Goal: Information Seeking & Learning: Learn about a topic

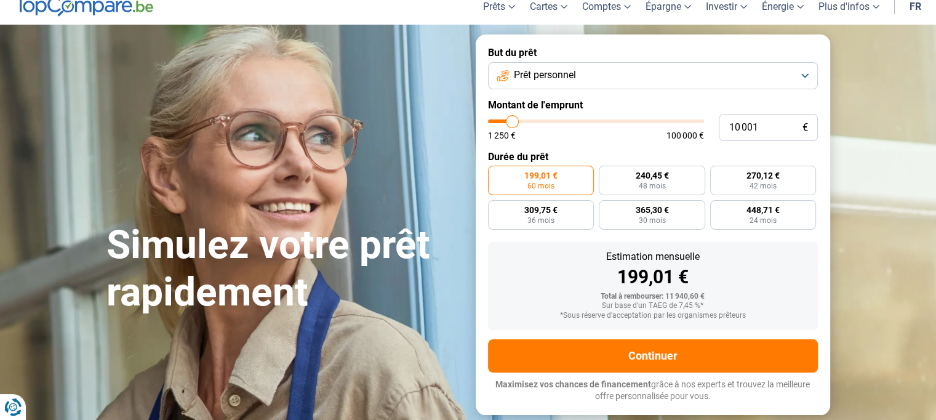
scroll to position [62, 0]
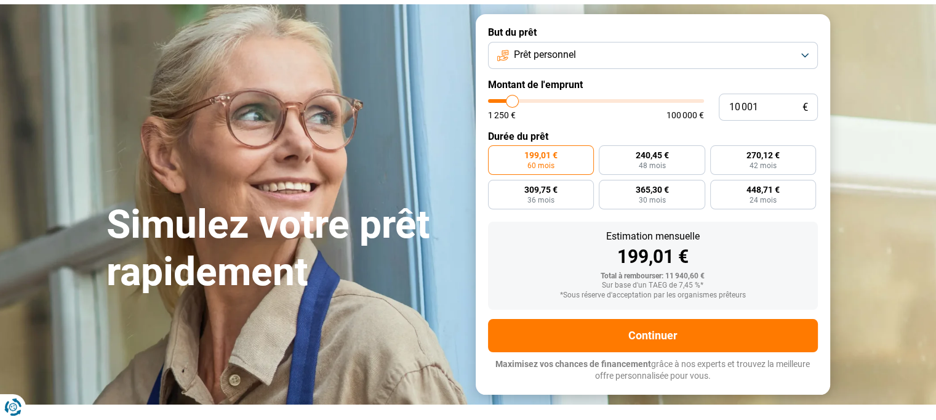
type input "10 250"
type input "10250"
type input "10 750"
type input "10750"
type input "11 250"
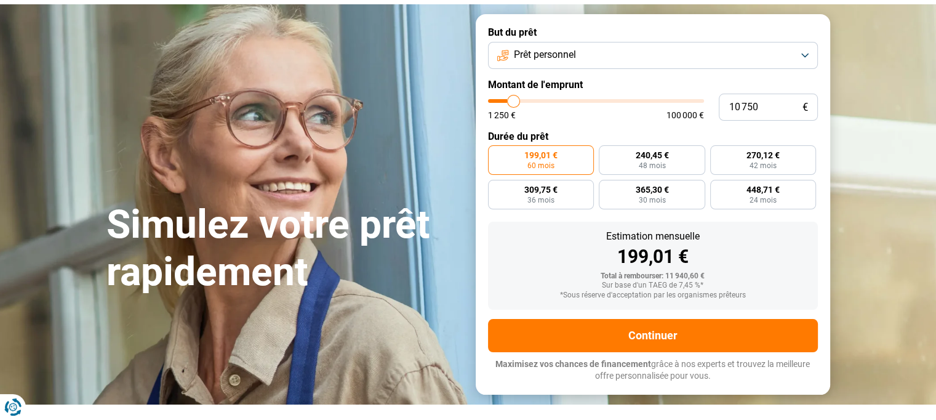
type input "11250"
type input "11 500"
type input "11500"
type input "12 250"
type input "12250"
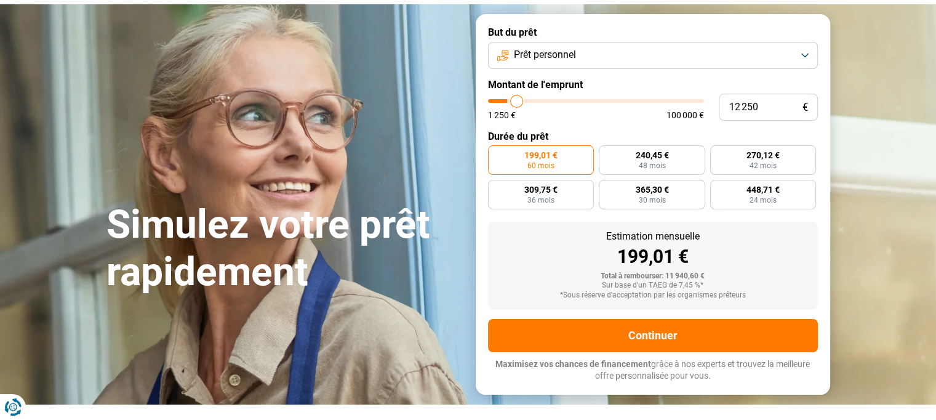
type input "13 000"
type input "13000"
type input "14 000"
type input "14000"
type input "14 750"
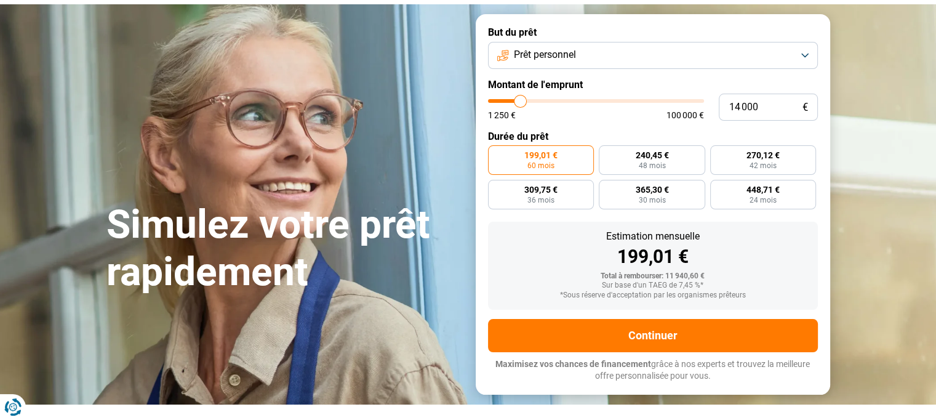
type input "14750"
type input "17 000"
type input "17000"
type input "19 250"
type input "19250"
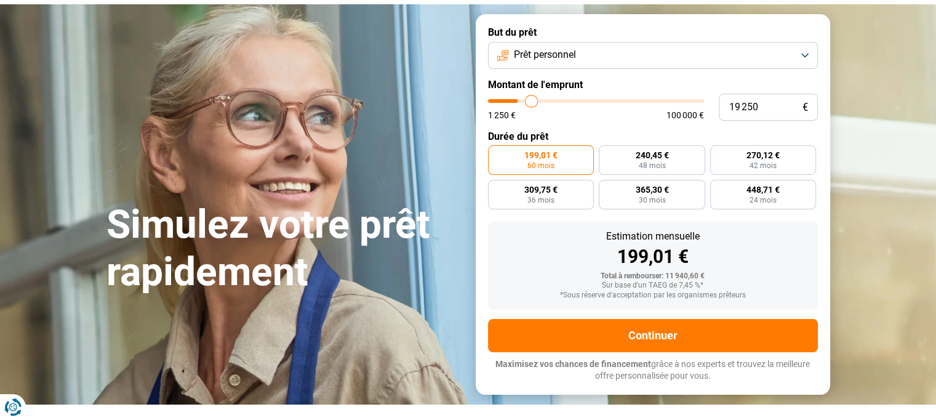
type input "21 750"
type input "21750"
type input "24 500"
type input "24500"
type input "26 000"
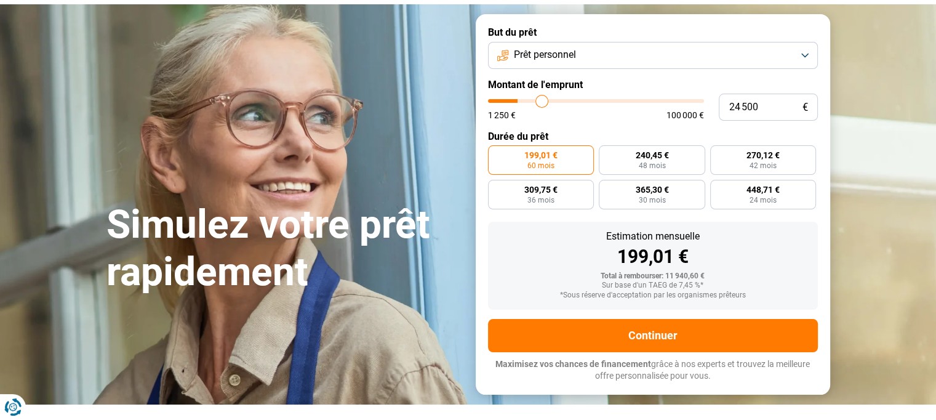
type input "26000"
type input "28 000"
type input "28000"
type input "30 000"
type input "30000"
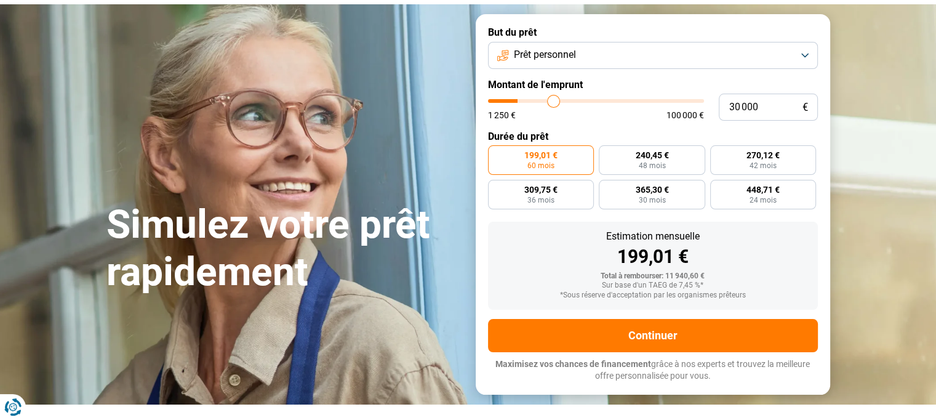
type input "30 500"
type input "30500"
type input "31 000"
type input "31000"
type input "31 750"
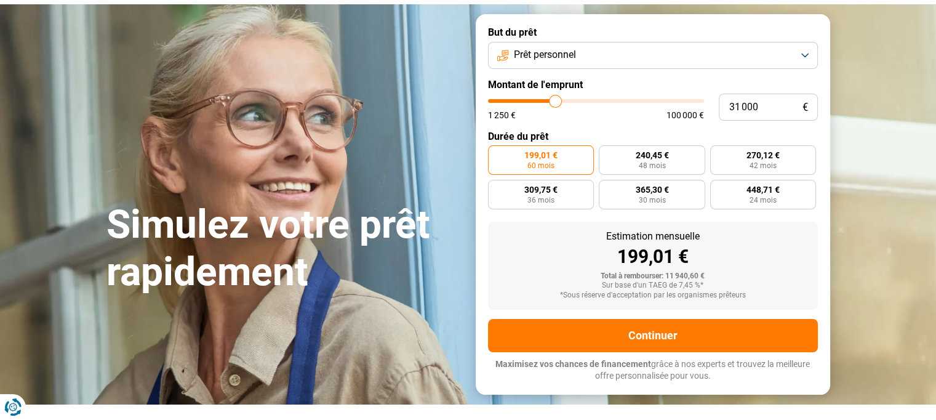
type input "31750"
type input "33 750"
type input "33750"
type input "35 750"
type input "35750"
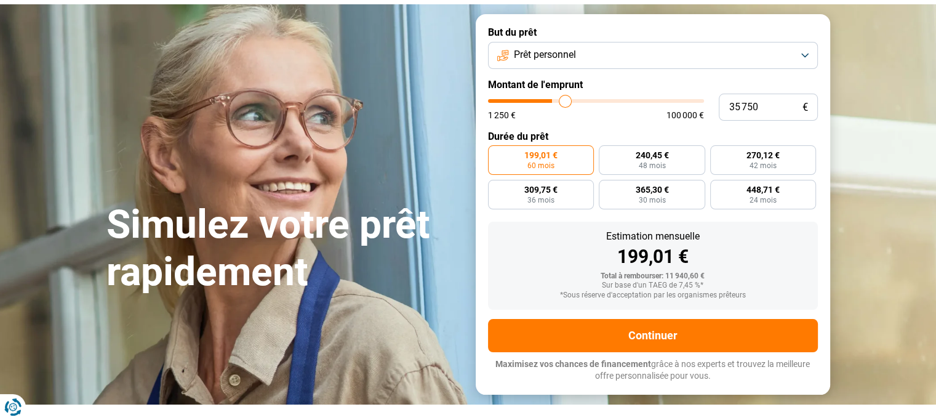
type input "37 250"
type input "37250"
type input "37 750"
type input "37750"
type input "38 000"
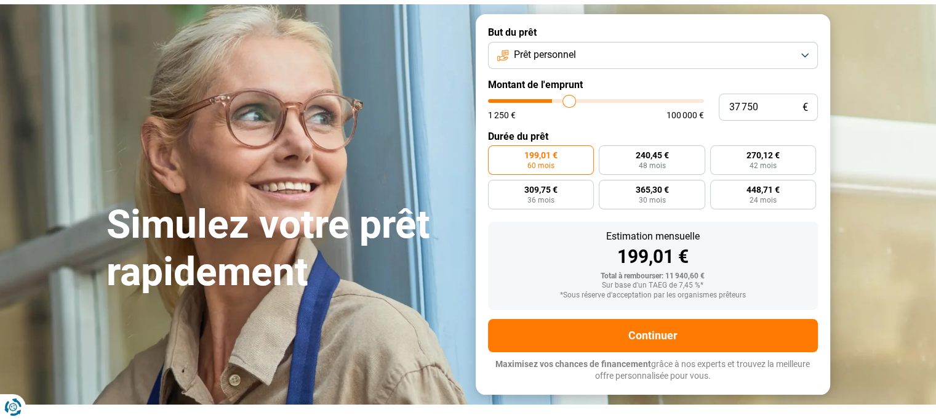
type input "38000"
type input "38 250"
type input "38250"
type input "38 750"
type input "38750"
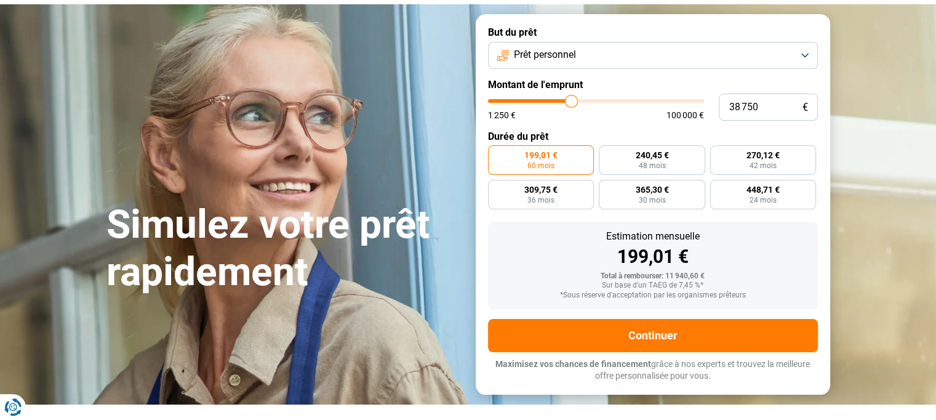
type input "39 250"
type input "39250"
type input "39 500"
type input "39500"
type input "40 000"
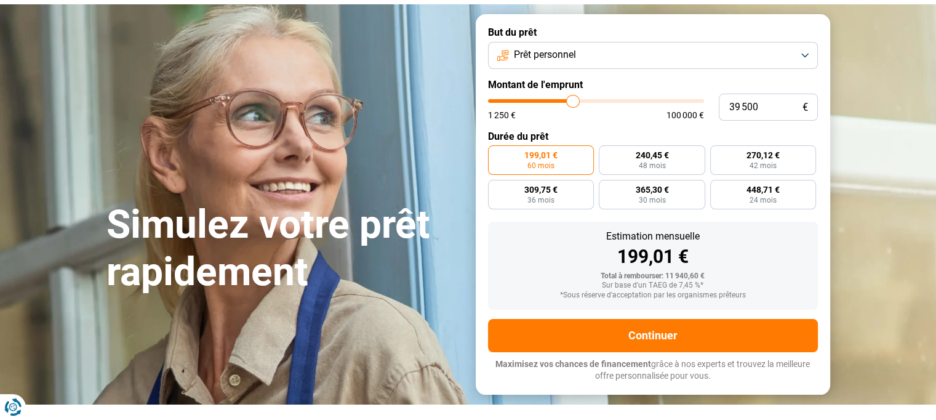
type input "40000"
type input "40 250"
type input "40250"
type input "39 750"
type input "39750"
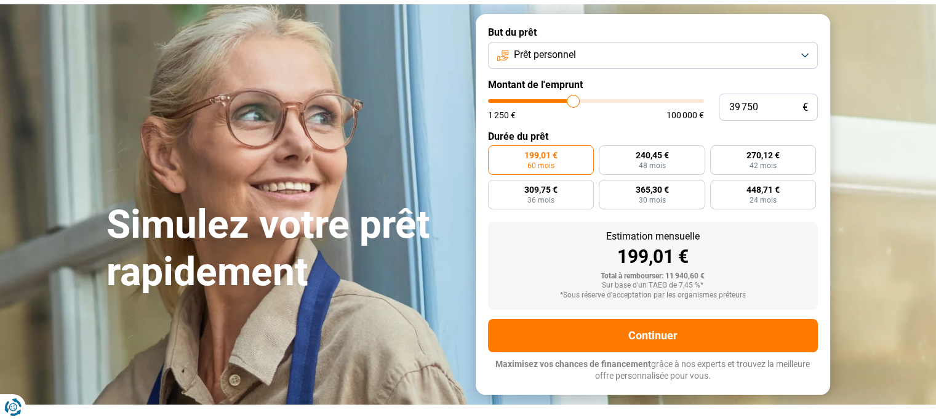
type input "39 250"
type input "39250"
type input "38 250"
type input "38250"
type input "37 250"
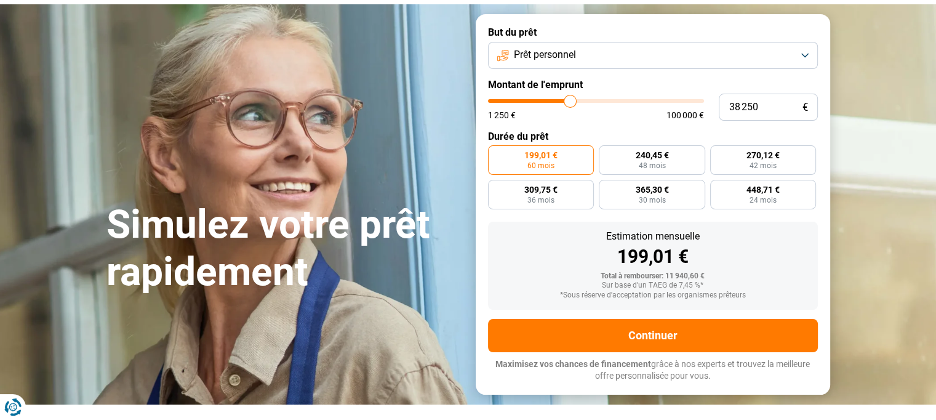
type input "37250"
type input "36 000"
type input "36000"
type input "35 000"
type input "35000"
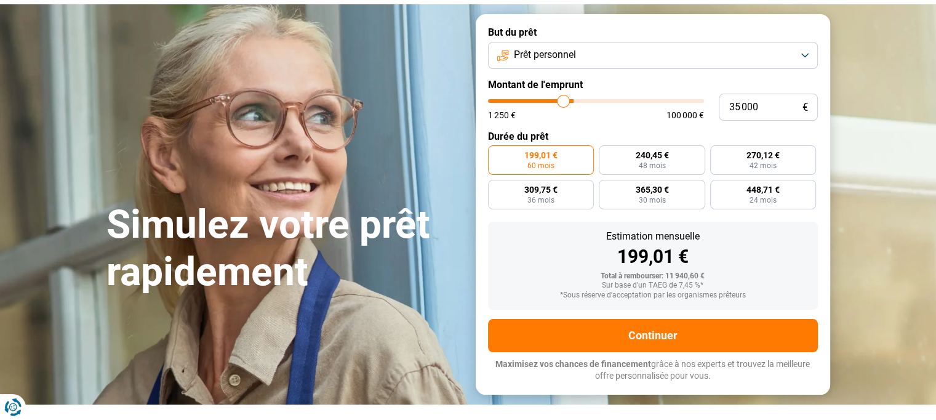
type input "33 250"
type input "33250"
type input "31 500"
type input "31500"
type input "30 000"
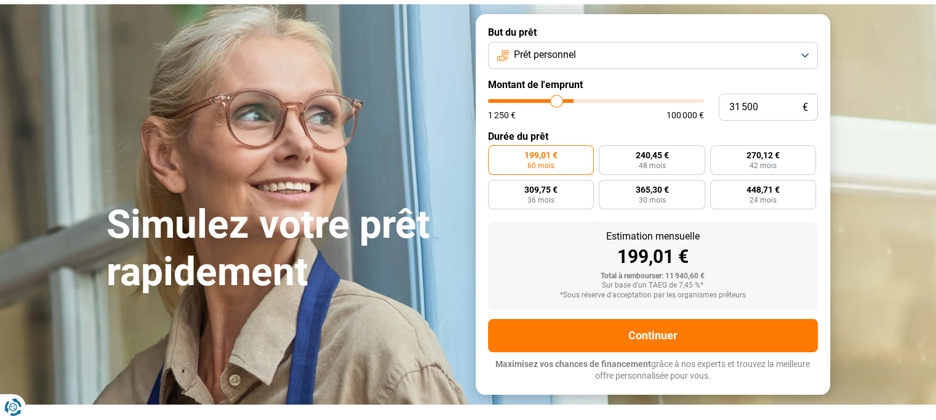
type input "30000"
type input "28 250"
type input "28250"
type input "27 250"
type input "27250"
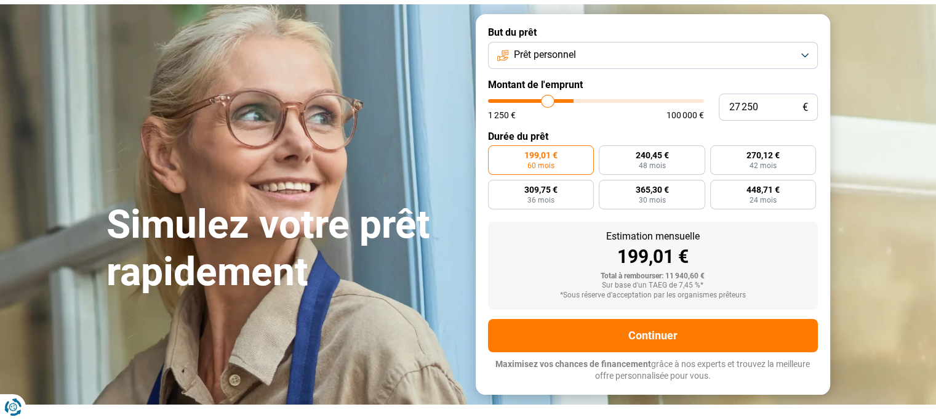
type input "26 500"
type input "26500"
type input "25 500"
type input "25500"
type input "25 250"
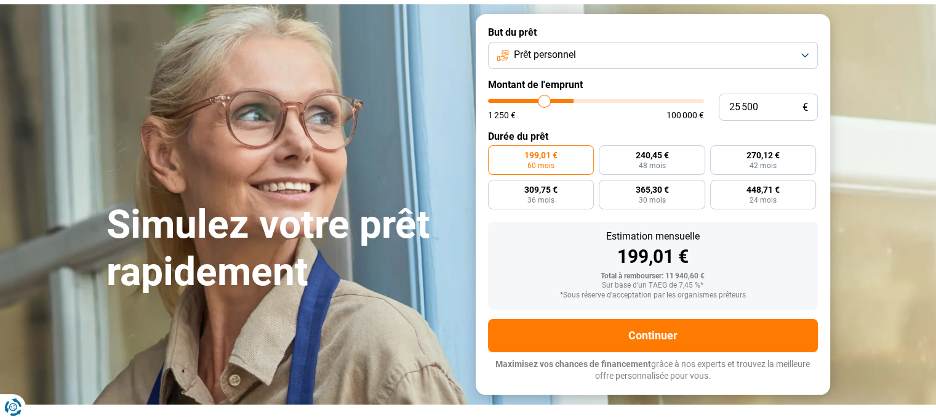
type input "25250"
type input "25 000"
type input "25000"
type input "24 500"
type input "24500"
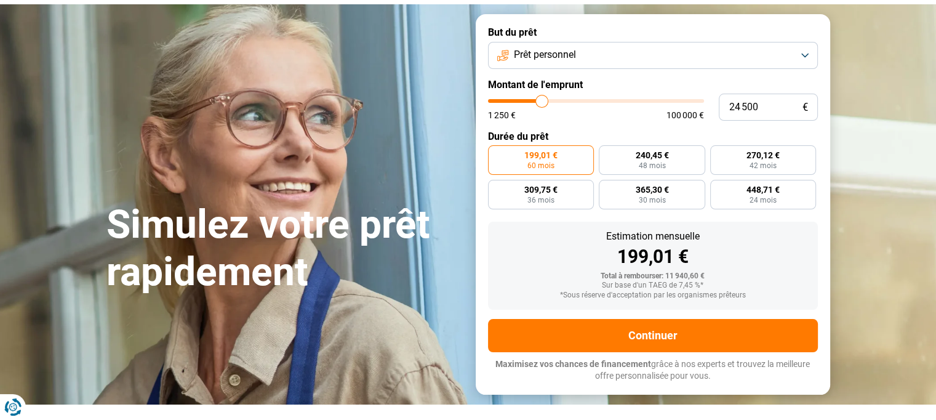
type input "24 250"
type input "24250"
type input "23 750"
type input "23750"
type input "22 500"
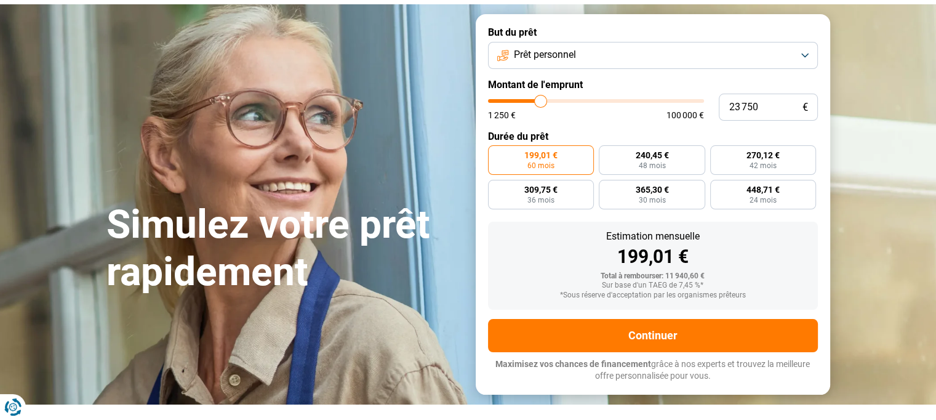
type input "22500"
type input "21 750"
type input "21750"
type input "21 250"
type input "21250"
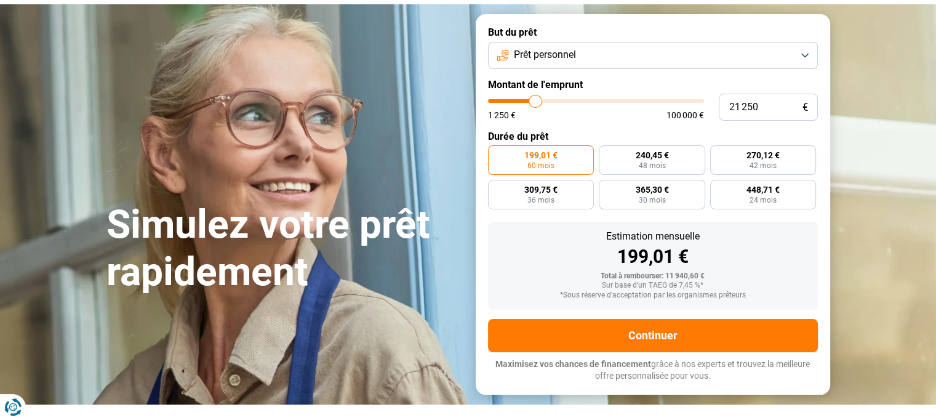
type input "20 750"
type input "20750"
type input "20 250"
type input "20250"
type input "20 000"
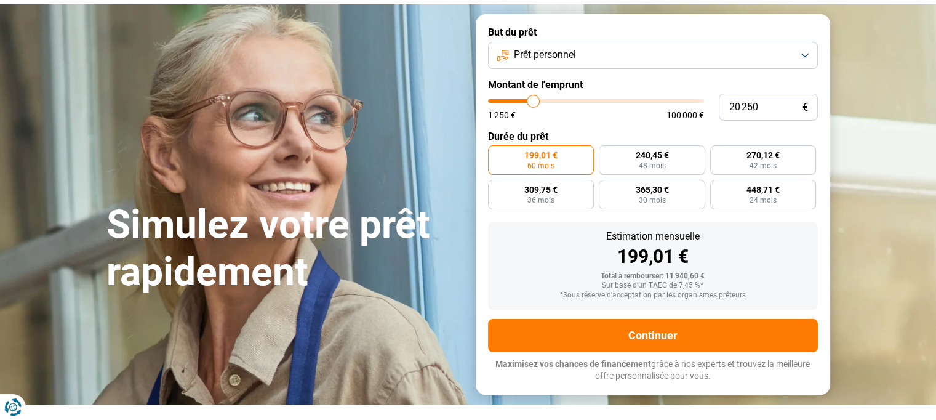
type input "20000"
type input "19 750"
type input "19750"
type input "19 500"
type input "19500"
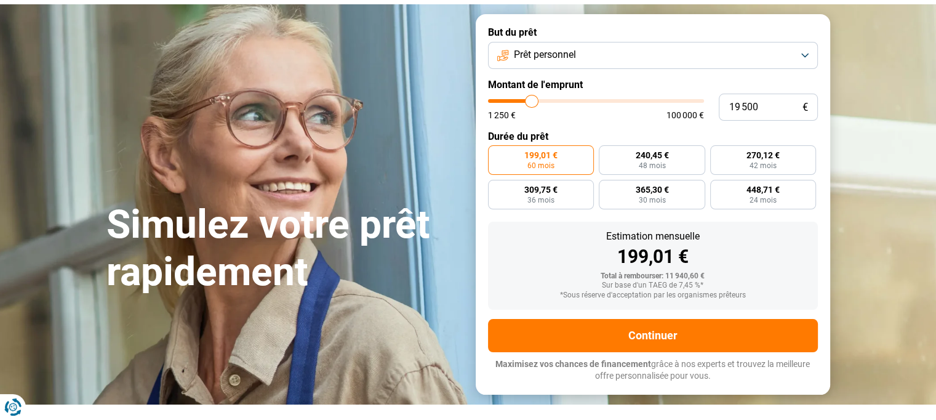
type input "19 250"
type input "19250"
type input "19 000"
type input "19000"
type input "18 750"
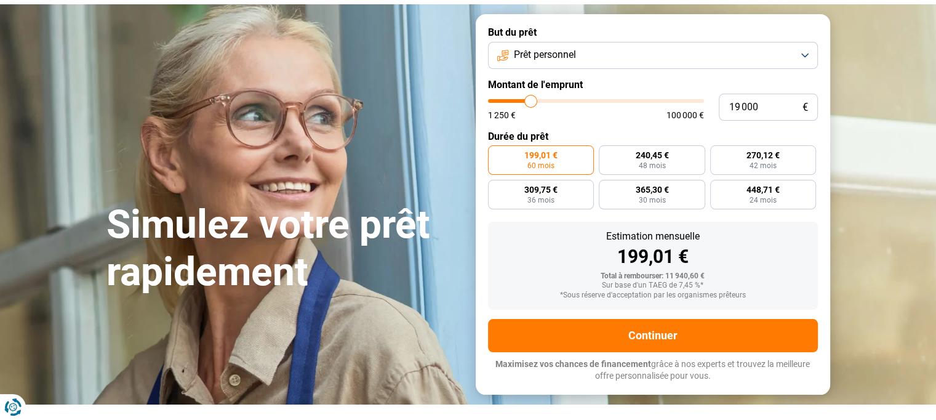
type input "18750"
type input "18 500"
type input "18500"
type input "18 000"
type input "18000"
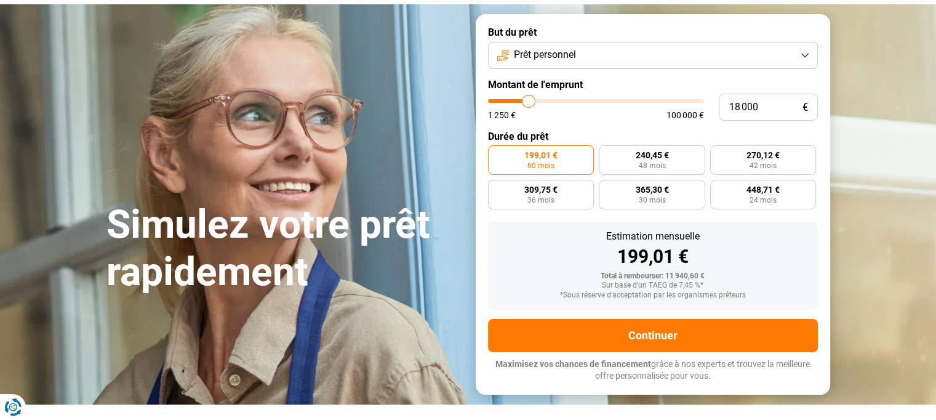
type input "17 250"
type input "17250"
type input "16 750"
type input "16750"
type input "16 500"
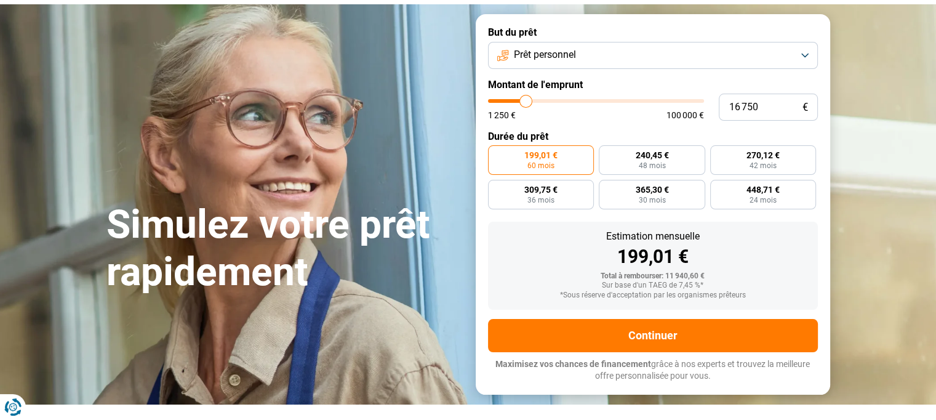
type input "16500"
type input "16 250"
type input "16250"
type input "16 000"
type input "16000"
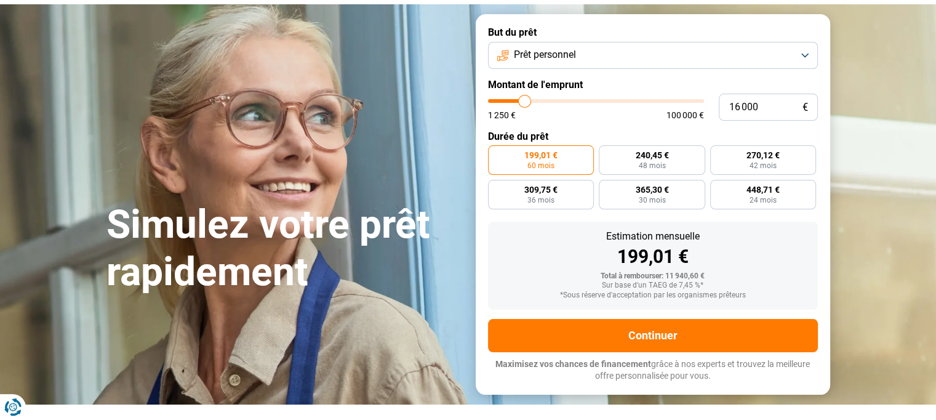
type input "15 750"
type input "15750"
type input "15 250"
type input "15250"
type input "15 000"
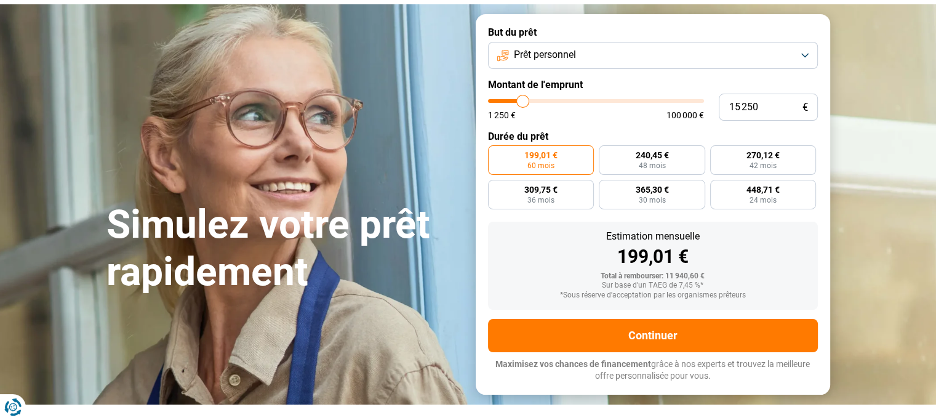
type input "15000"
type input "14 750"
type input "14750"
type input "14 500"
type input "14500"
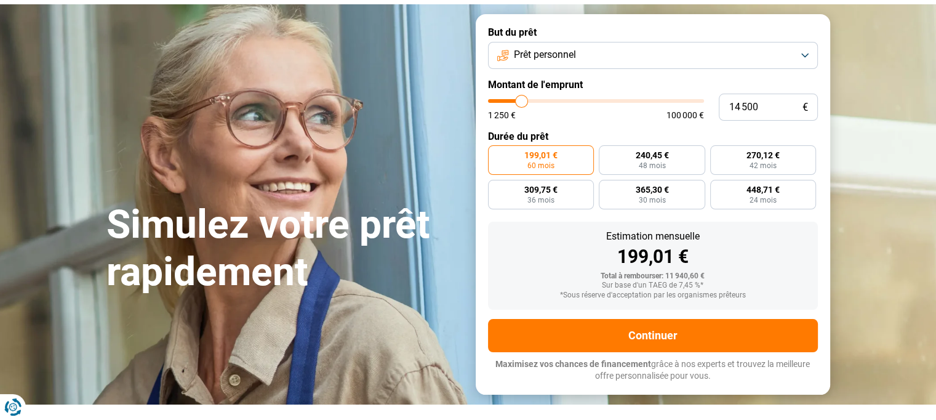
type input "14 250"
type input "14250"
type input "14 000"
type input "14000"
type input "13 750"
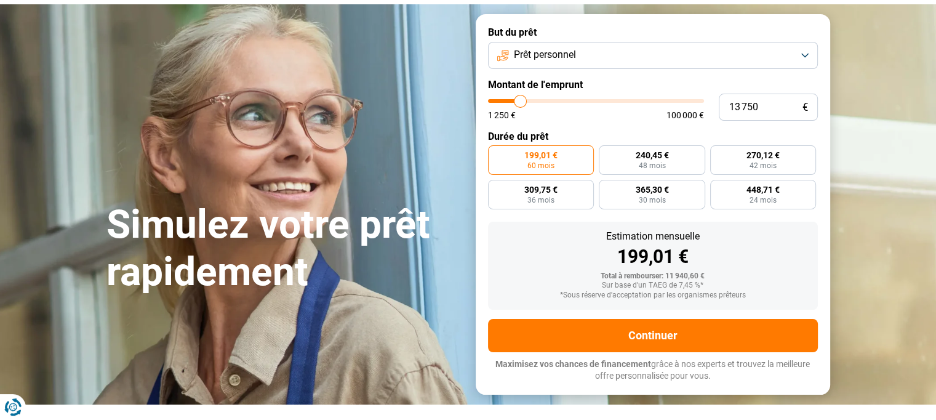
type input "13750"
type input "13 500"
type input "13500"
type input "12 750"
type input "12750"
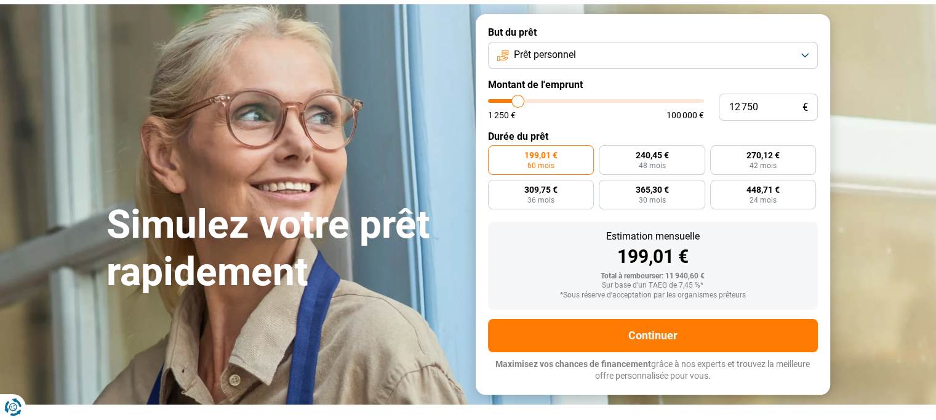
type input "12 500"
type input "12500"
type input "12 000"
type input "12000"
type input "11 750"
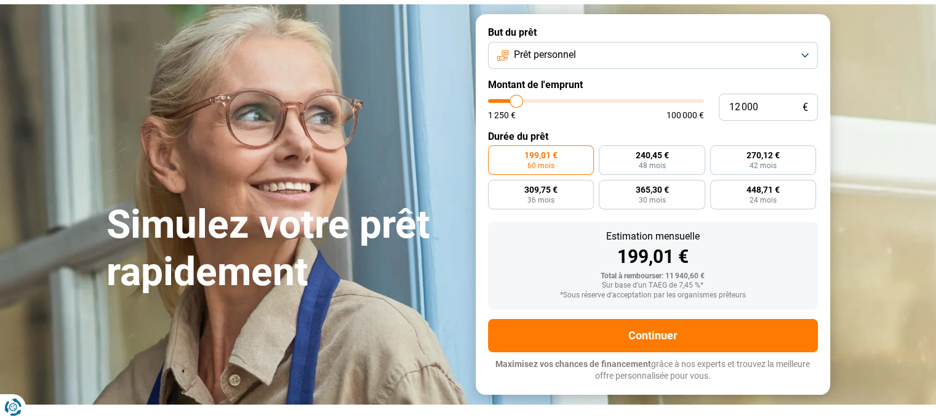
type input "11750"
type input "11 500"
type input "11500"
type input "11 250"
type input "11250"
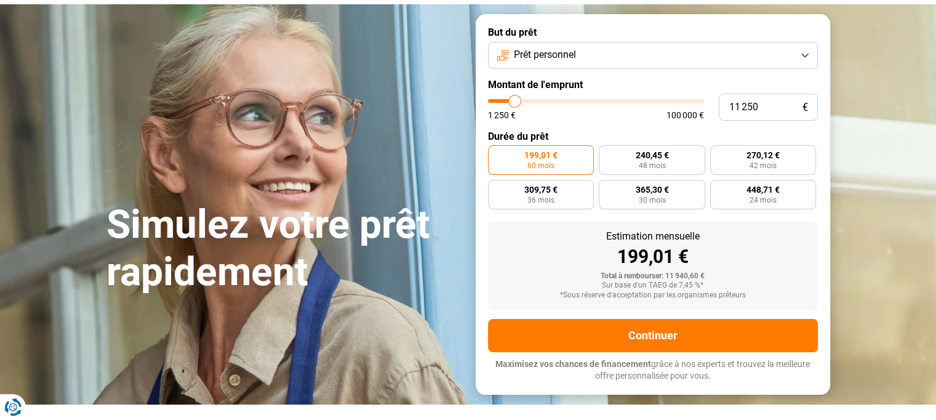
type input "11 000"
type input "11000"
type input "10 750"
type input "10750"
type input "10 250"
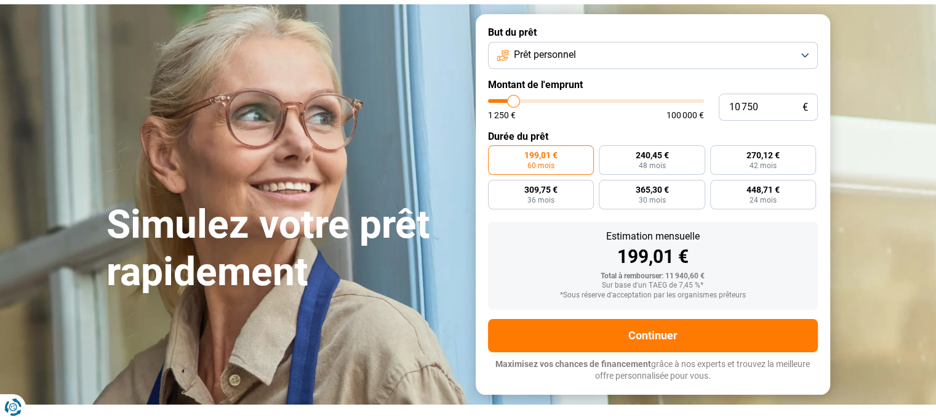
type input "10250"
type input "10 000"
type input "10000"
type input "9 750"
type input "9750"
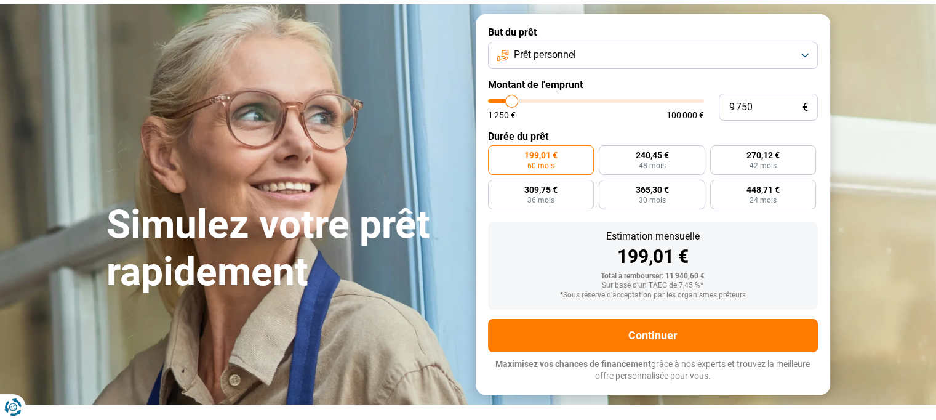
type input "9 500"
type input "9500"
type input "9 000"
type input "9000"
type input "8 750"
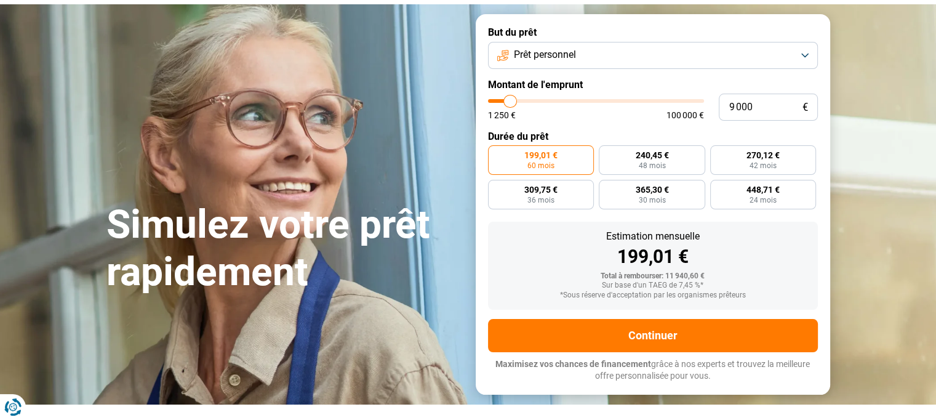
type input "8750"
type input "8 500"
type input "8500"
type input "8 250"
type input "8250"
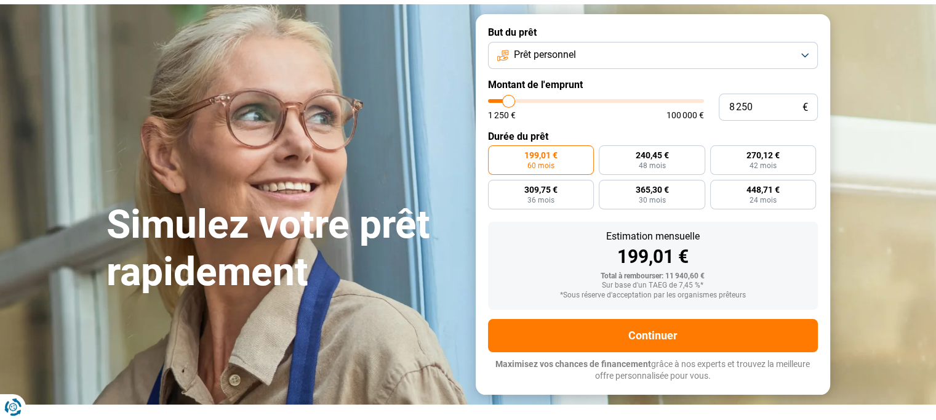
type input "8 000"
type input "8000"
type input "7 750"
type input "7750"
type input "7 250"
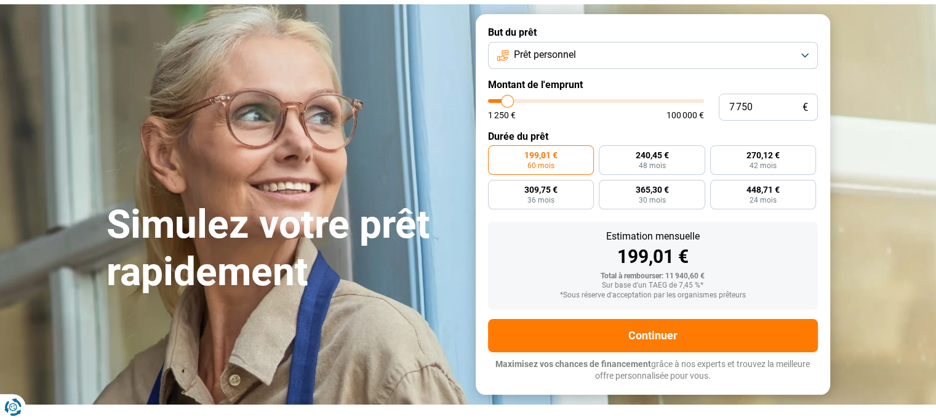
type input "7250"
type input "6 750"
type input "6750"
type input "6 500"
type input "6500"
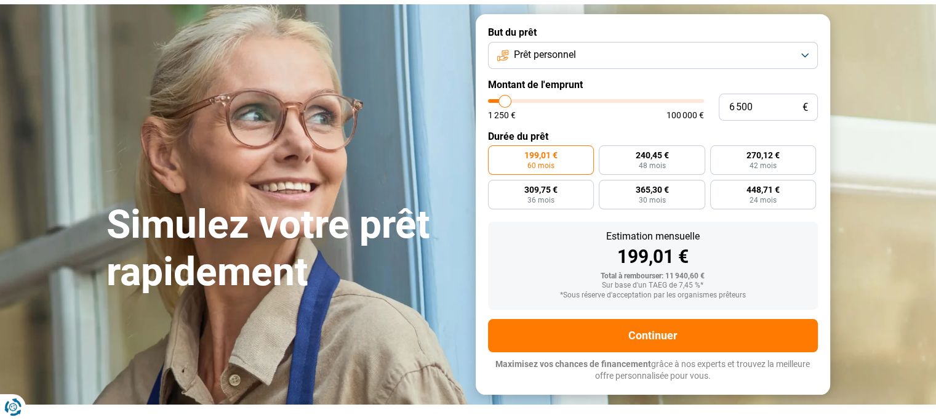
type input "6 250"
type input "6250"
type input "6 000"
type input "6000"
type input "5 750"
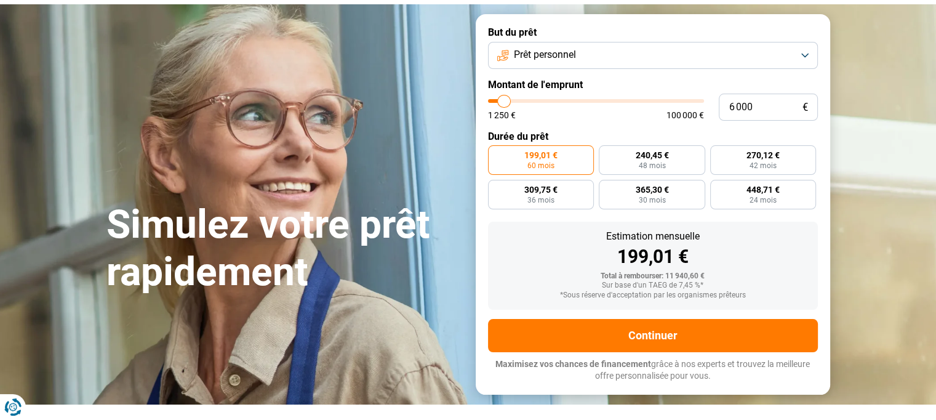
type input "5750"
type input "5 500"
type input "5500"
type input "5 250"
type input "5250"
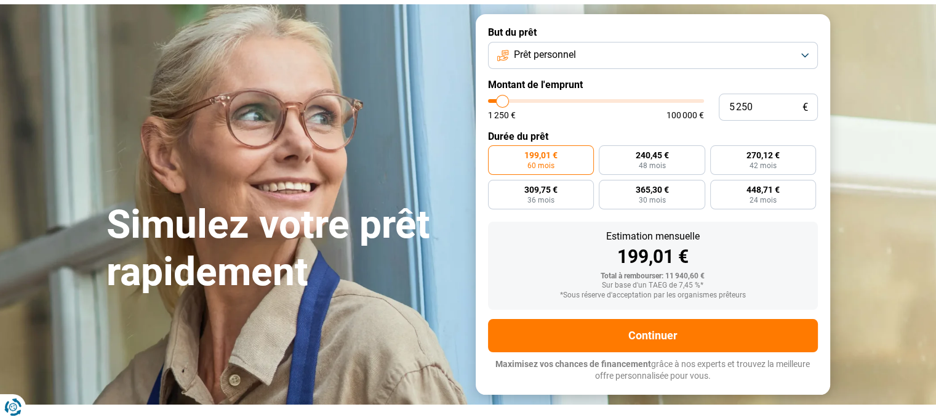
drag, startPoint x: 512, startPoint y: 102, endPoint x: 502, endPoint y: 98, distance: 10.7
click at [502, 99] on input "range" at bounding box center [596, 101] width 216 height 4
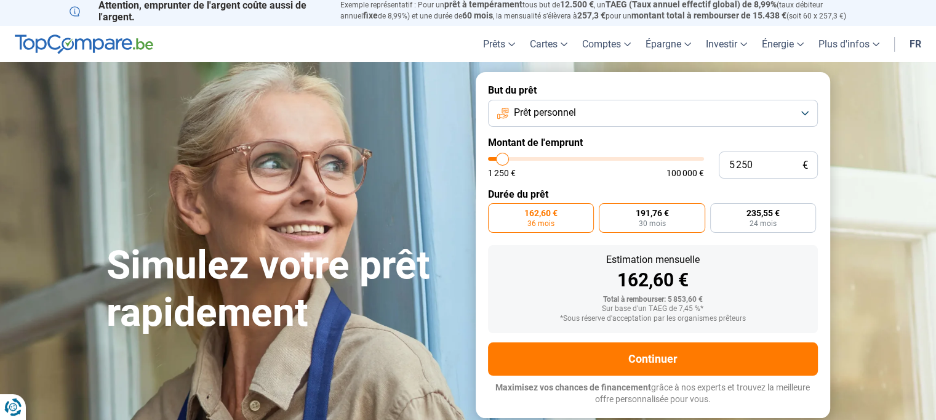
scroll to position [0, 0]
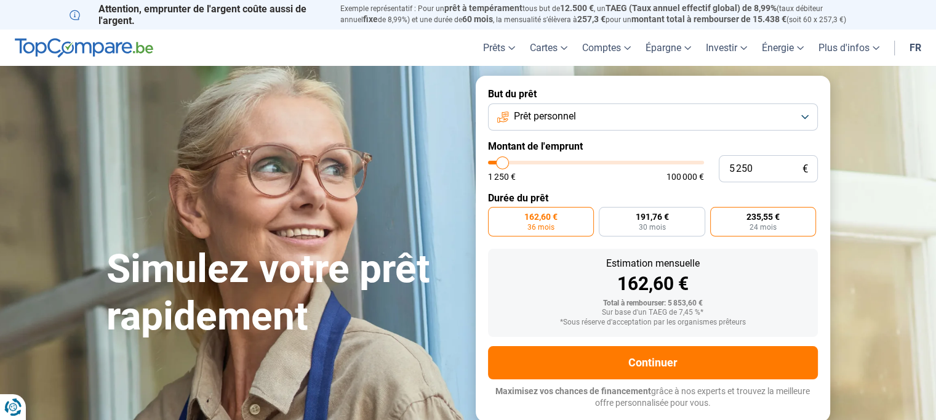
click at [772, 229] on span "24 mois" at bounding box center [762, 226] width 27 height 7
click at [718, 215] on input "235,55 € 24 mois" at bounding box center [714, 211] width 8 height 8
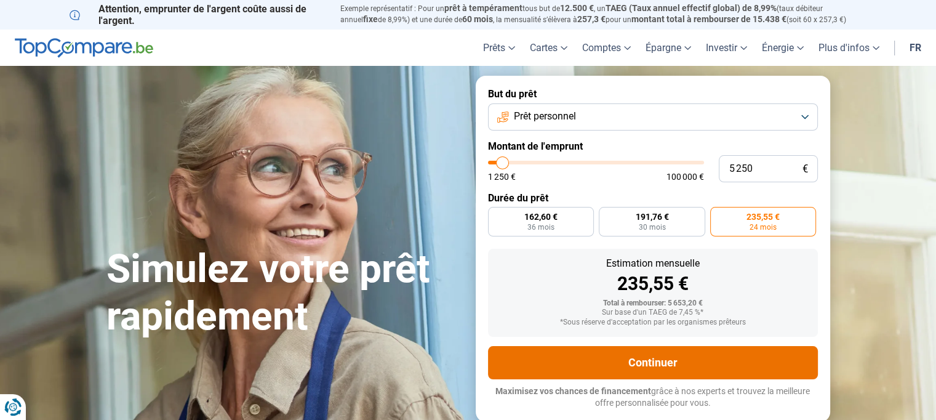
click at [674, 366] on button "Continuer" at bounding box center [653, 362] width 330 height 33
